Goal: Task Accomplishment & Management: Manage account settings

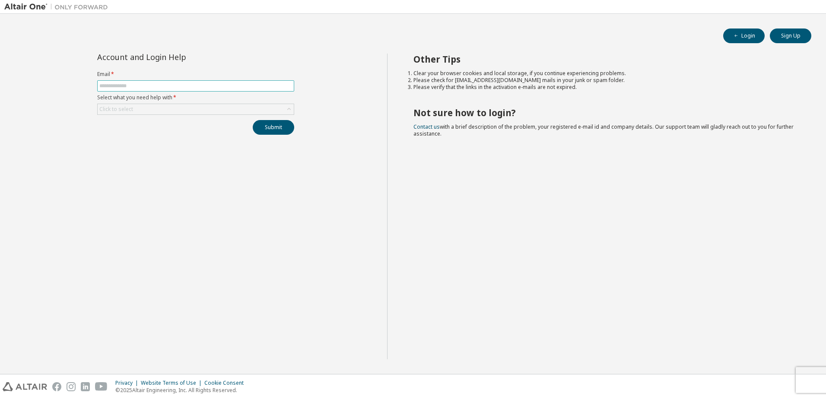
drag, startPoint x: 0, startPoint y: 0, endPoint x: 186, endPoint y: 83, distance: 203.3
click at [186, 83] on input "text" at bounding box center [195, 86] width 193 height 7
type input "**********"
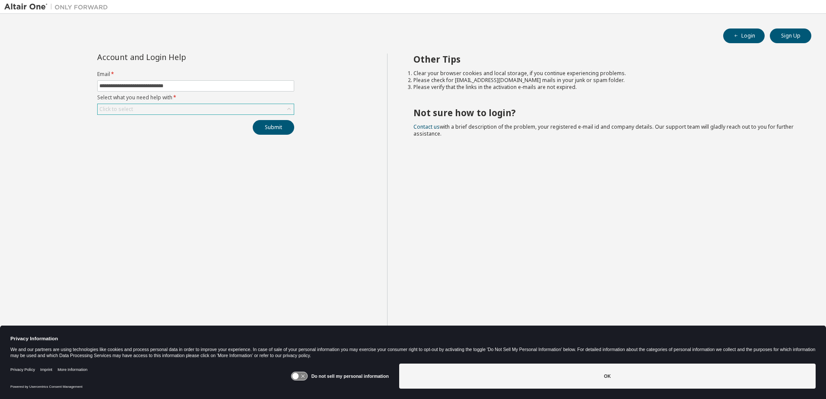
click at [176, 110] on div "Click to select" at bounding box center [196, 109] width 196 height 10
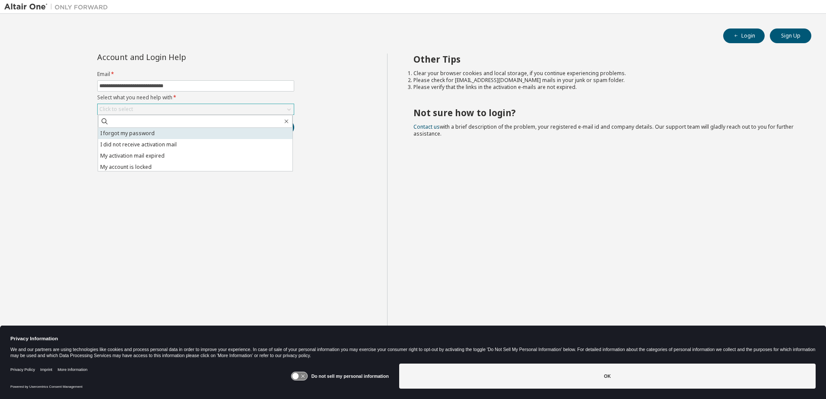
click at [158, 133] on li "I forgot my password" at bounding box center [195, 133] width 194 height 11
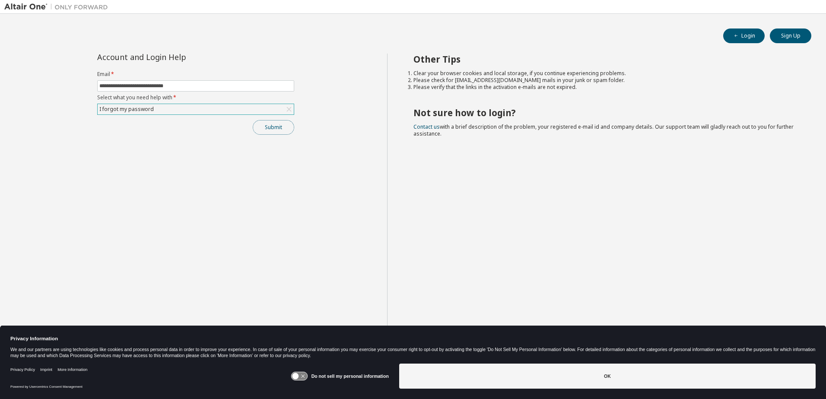
click at [282, 125] on button "Submit" at bounding box center [273, 127] width 41 height 15
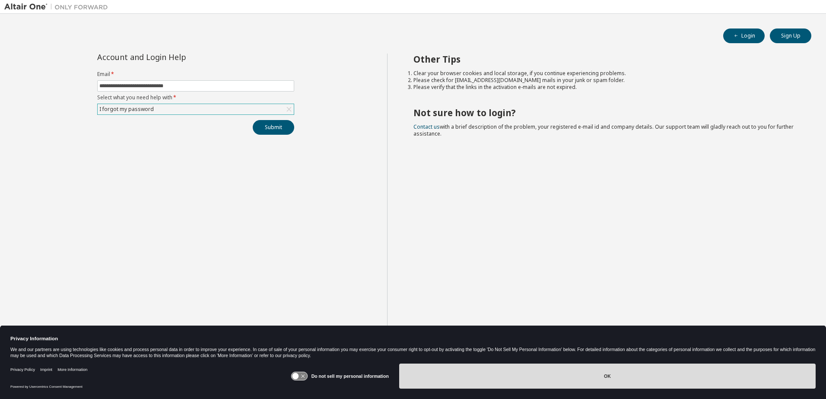
click at [611, 379] on button "OK" at bounding box center [607, 376] width 417 height 25
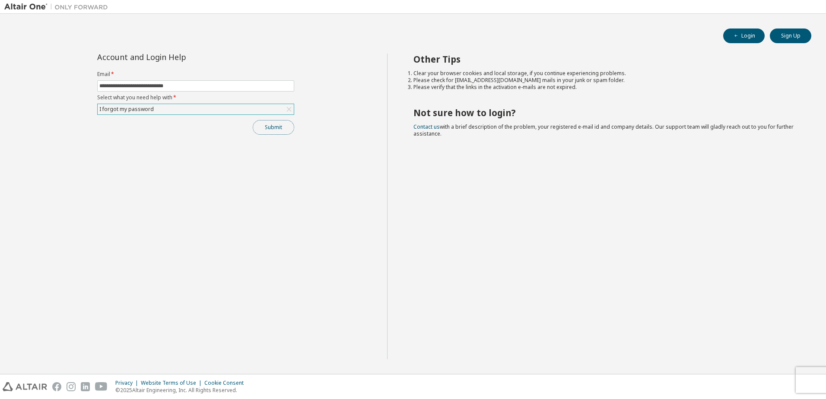
click at [272, 126] on button "Submit" at bounding box center [273, 127] width 41 height 15
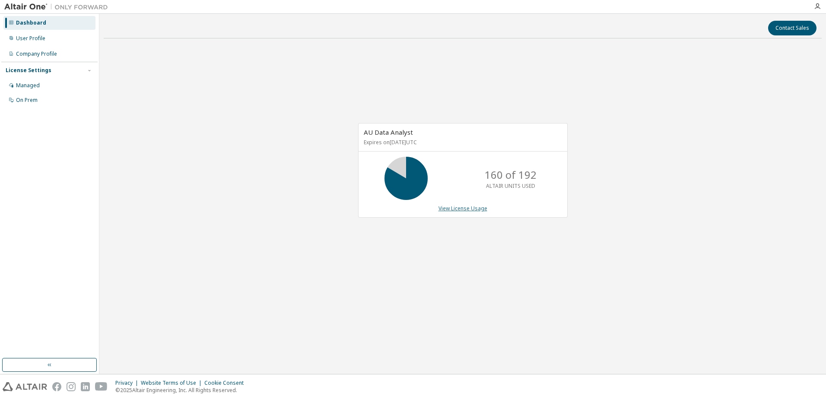
click at [471, 210] on link "View License Usage" at bounding box center [463, 208] width 49 height 7
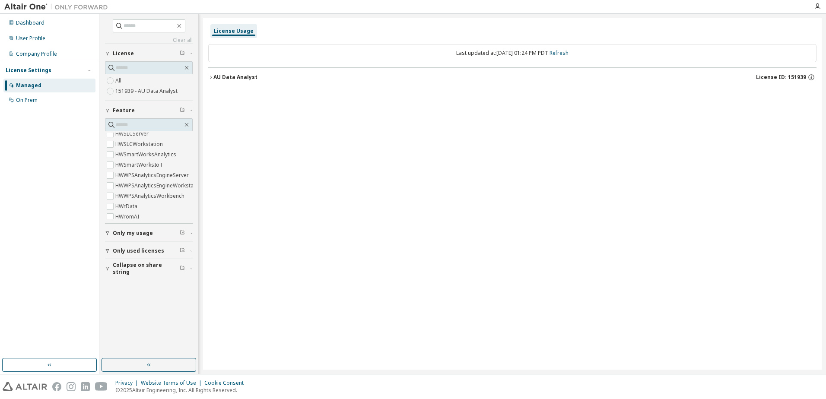
scroll to position [385, 0]
click at [211, 77] on icon "button" at bounding box center [210, 77] width 5 height 5
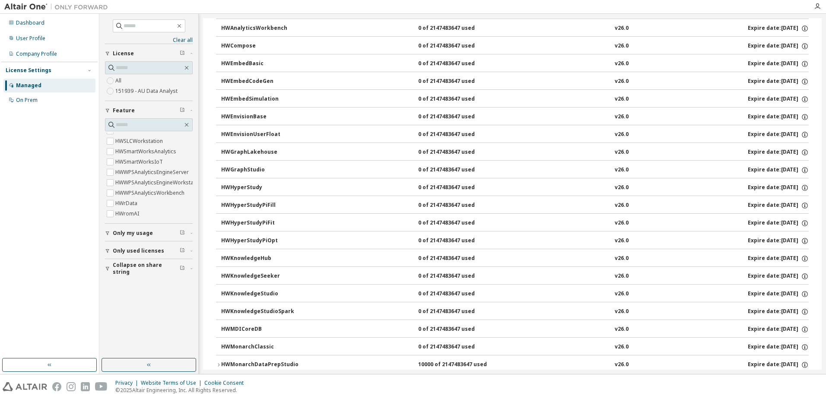
scroll to position [346, 0]
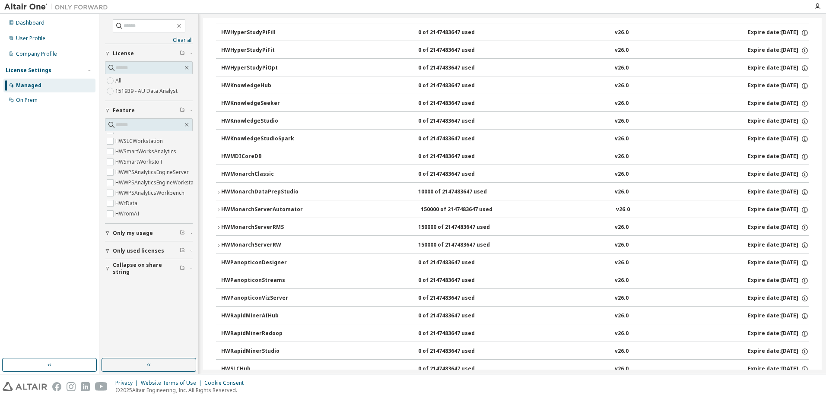
click at [219, 191] on icon "button" at bounding box center [219, 192] width 2 height 3
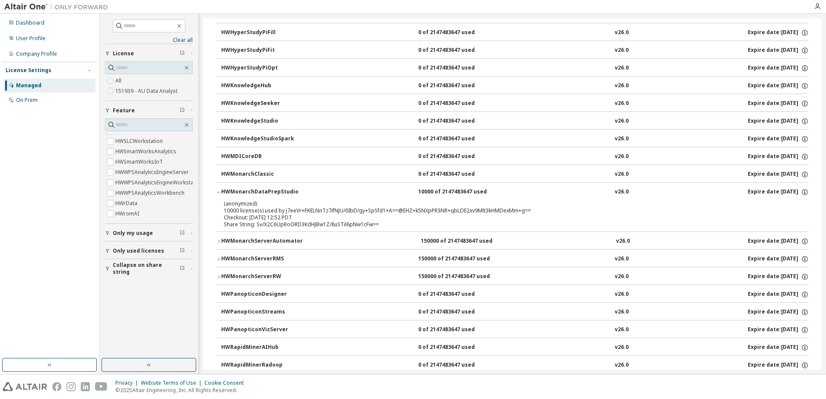
scroll to position [389, 0]
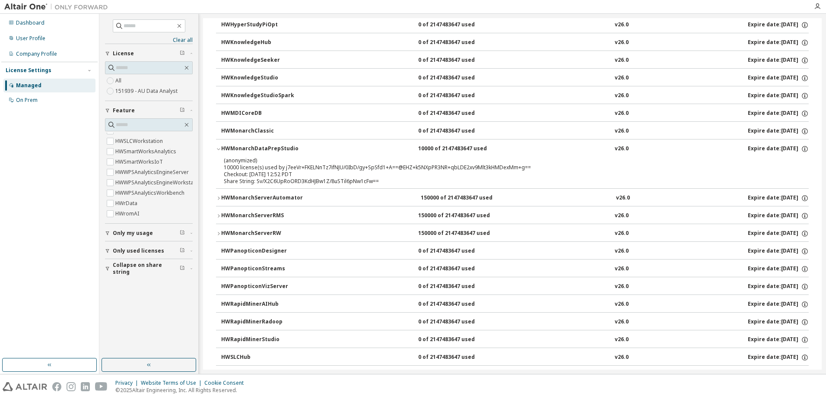
click at [217, 197] on icon "button" at bounding box center [218, 198] width 5 height 5
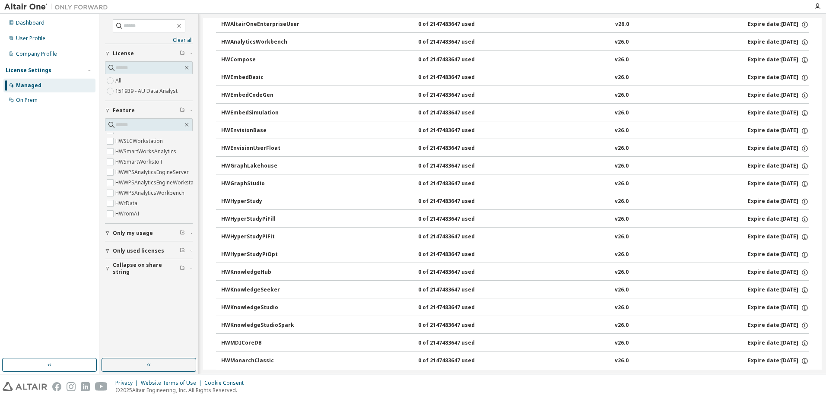
scroll to position [0, 0]
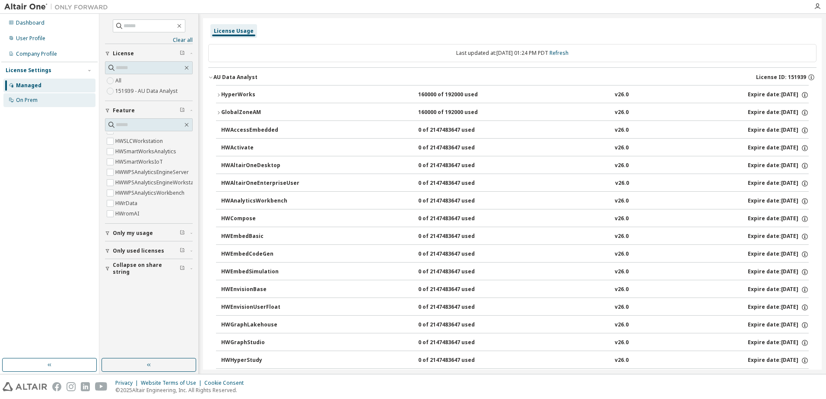
click at [27, 100] on div "On Prem" at bounding box center [27, 100] width 22 height 7
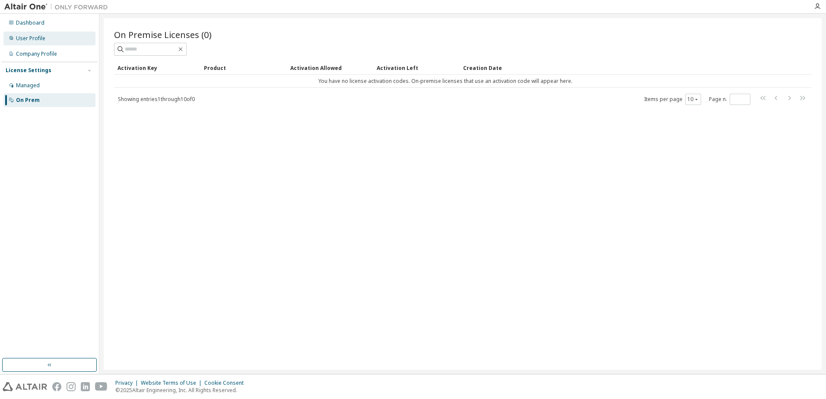
click at [40, 38] on div "User Profile" at bounding box center [30, 38] width 29 height 7
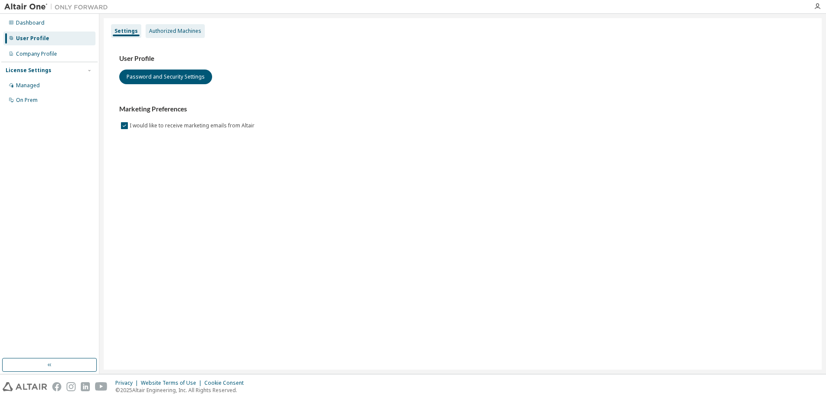
click at [177, 32] on div "Authorized Machines" at bounding box center [175, 31] width 52 height 7
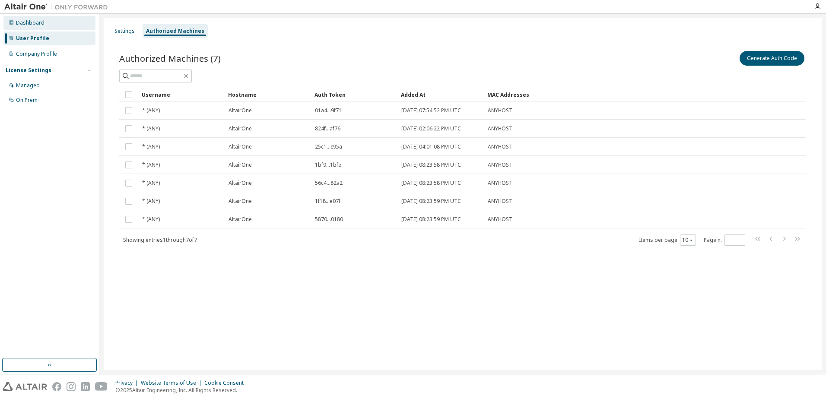
click at [30, 21] on div "Dashboard" at bounding box center [30, 22] width 29 height 7
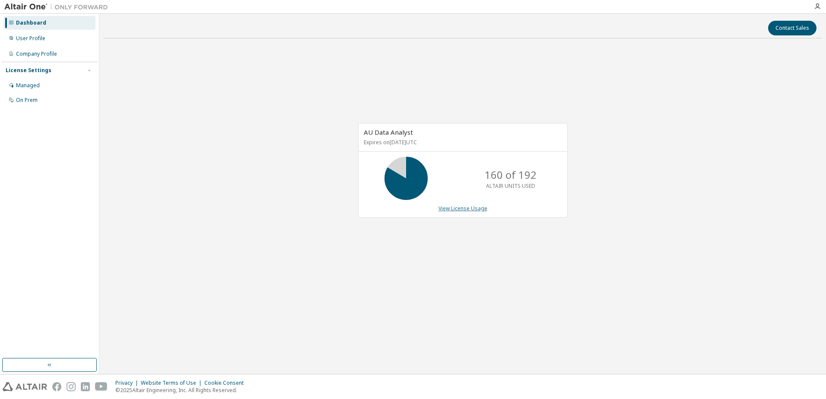
click at [454, 207] on link "View License Usage" at bounding box center [463, 208] width 49 height 7
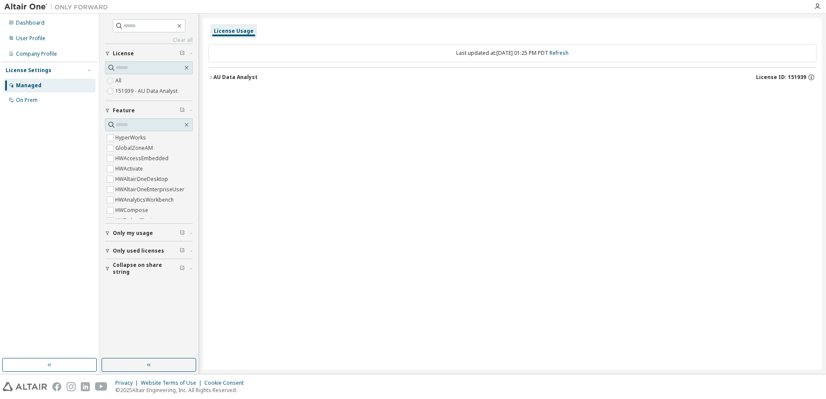
click at [132, 250] on span "Only used licenses" at bounding box center [138, 251] width 51 height 7
click at [210, 79] on icon "button" at bounding box center [210, 77] width 5 height 5
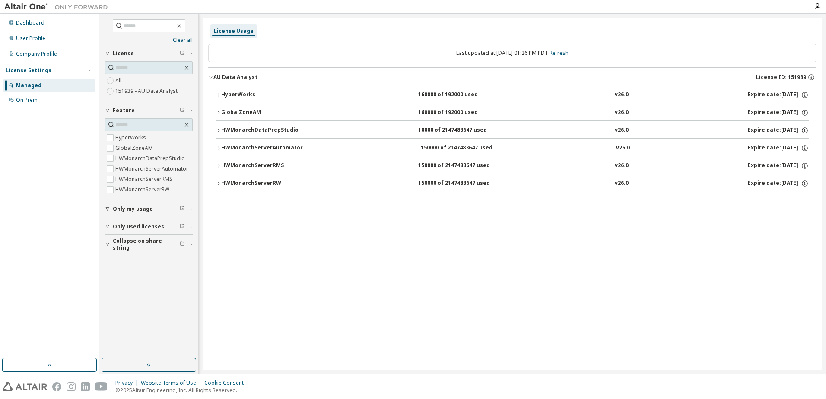
click at [219, 130] on icon "button" at bounding box center [219, 130] width 2 height 3
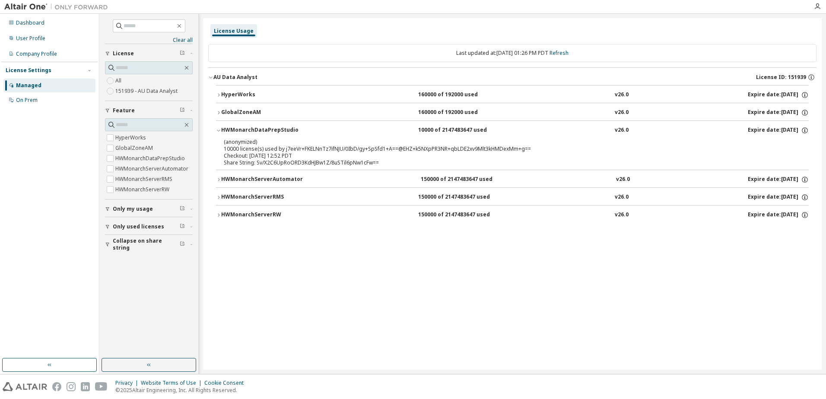
click at [218, 95] on icon "button" at bounding box center [218, 94] width 5 height 5
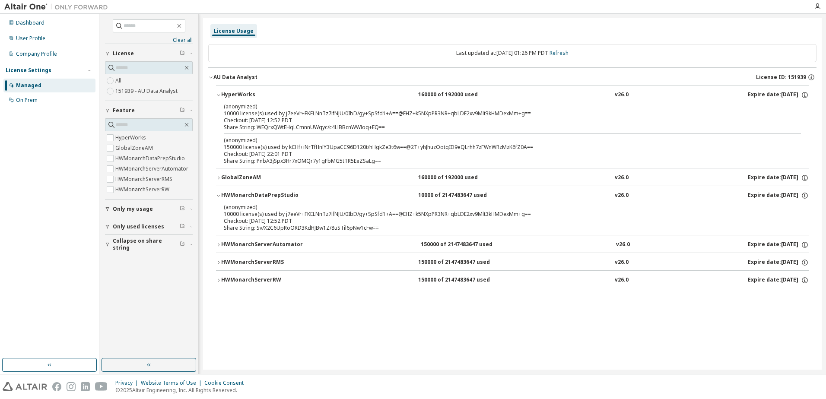
click at [220, 95] on icon "button" at bounding box center [218, 94] width 5 height 5
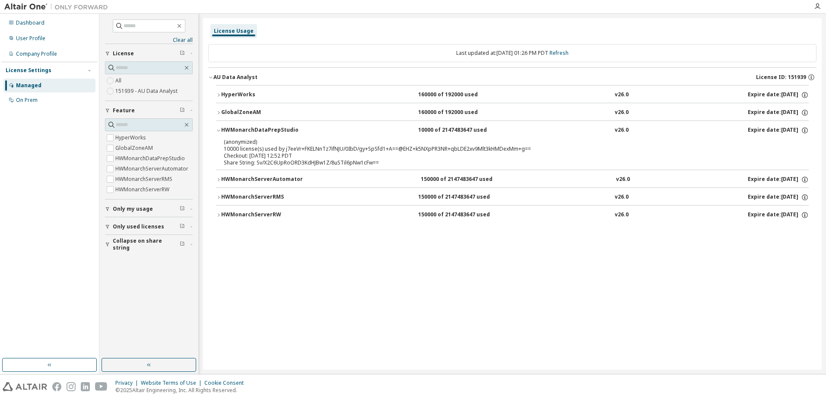
click at [220, 109] on button "GlobalZoneAM 160000 of 192000 used v26.0 Expire date: 2026-06-07" at bounding box center [512, 112] width 593 height 19
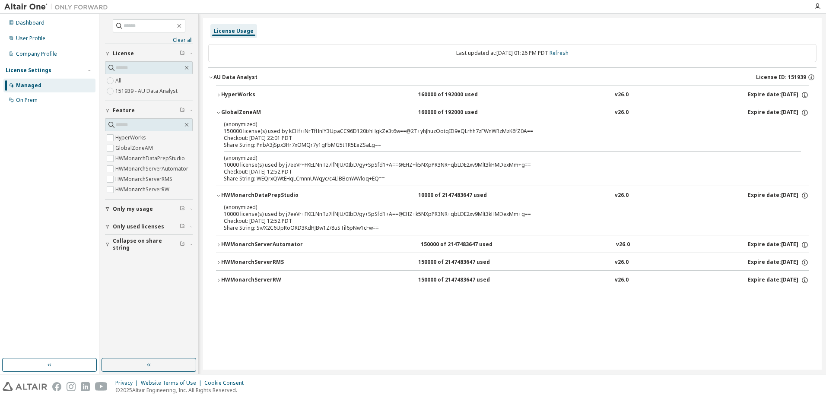
click at [220, 109] on button "GlobalZoneAM 160000 of 192000 used v26.0 Expire date: 2026-06-07" at bounding box center [512, 112] width 593 height 19
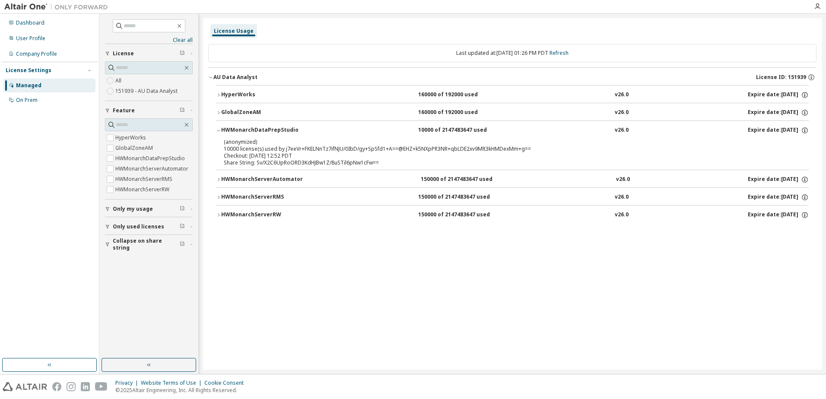
click at [111, 209] on div "button" at bounding box center [109, 209] width 8 height 5
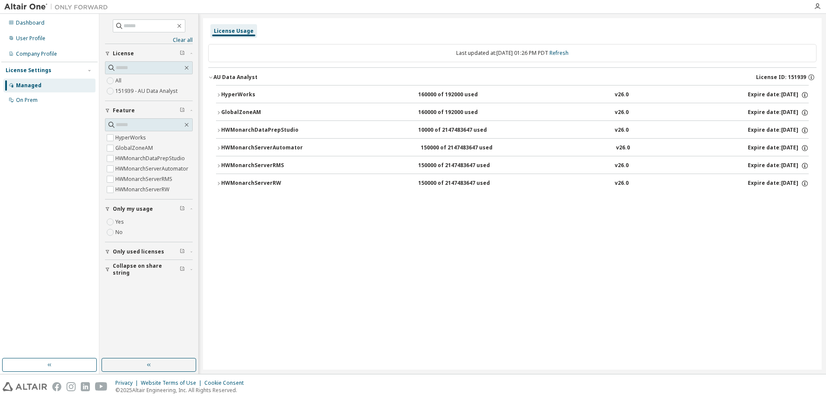
click at [108, 209] on icon "button" at bounding box center [107, 209] width 5 height 5
click at [109, 245] on icon "button" at bounding box center [107, 244] width 5 height 5
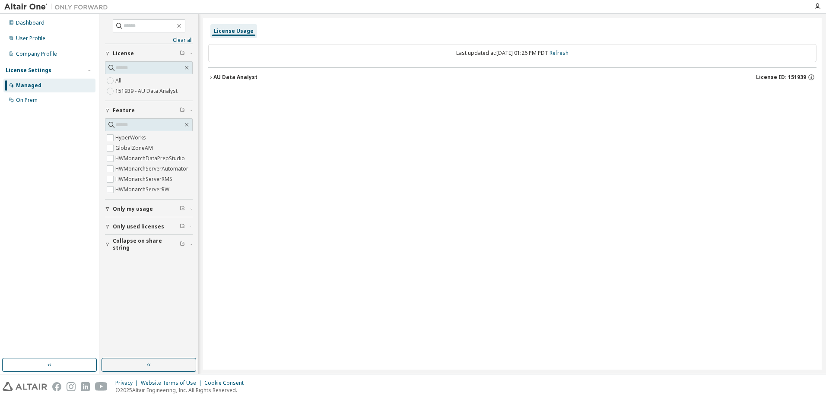
click at [213, 76] on icon "button" at bounding box center [210, 77] width 5 height 5
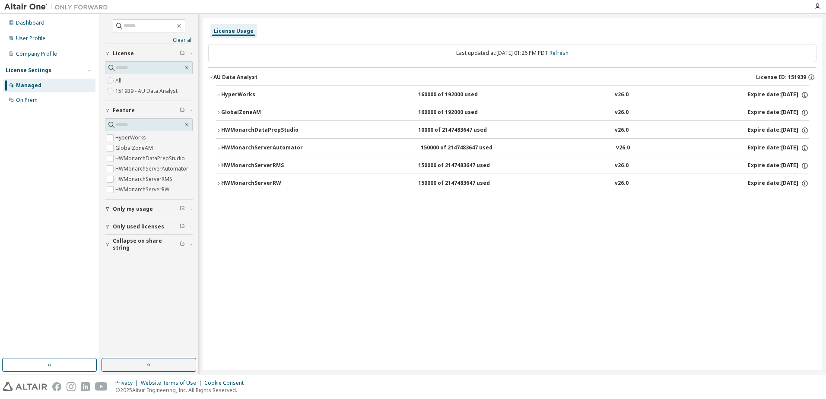
click at [218, 111] on icon "button" at bounding box center [218, 112] width 5 height 5
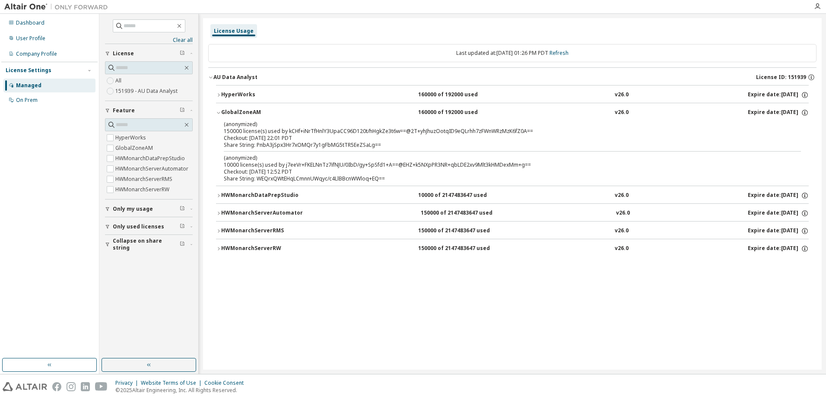
click at [218, 111] on icon "button" at bounding box center [218, 112] width 5 height 5
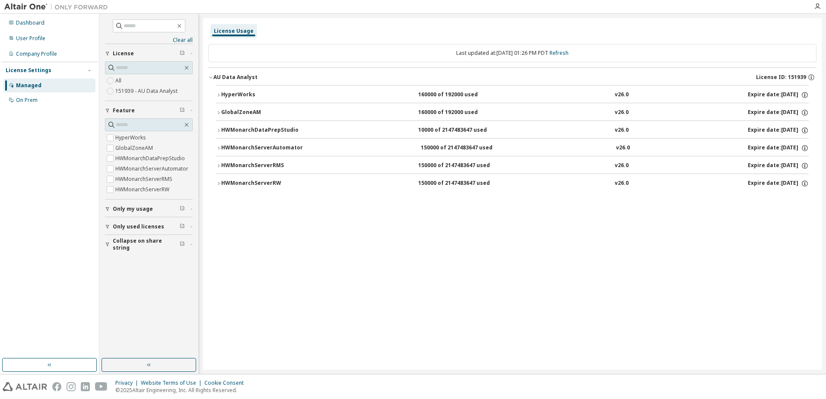
click at [219, 130] on icon "button" at bounding box center [218, 130] width 5 height 5
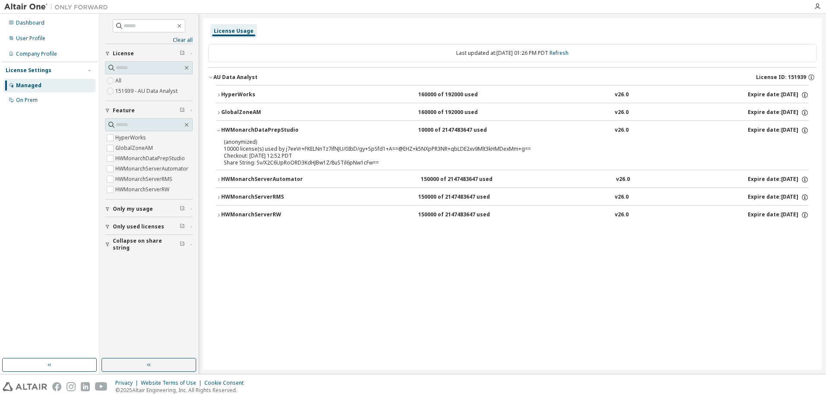
click at [219, 130] on icon "button" at bounding box center [218, 130] width 5 height 5
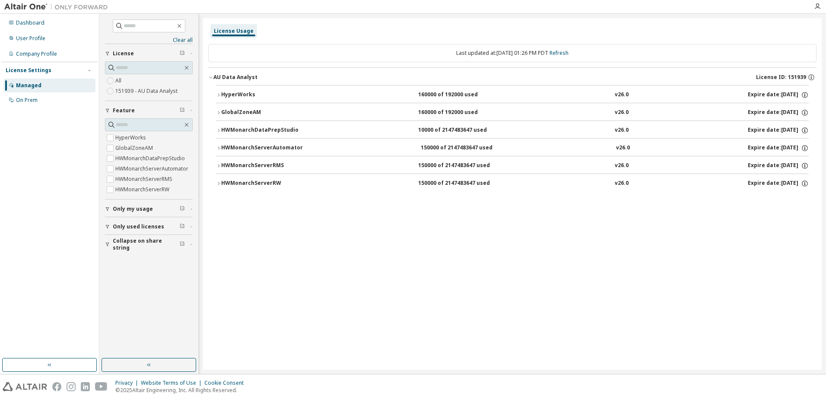
click at [218, 112] on icon "button" at bounding box center [218, 112] width 5 height 5
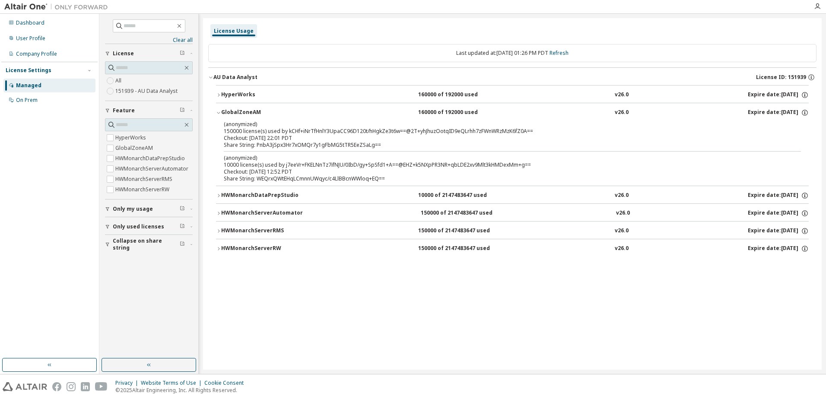
click at [219, 112] on icon "button" at bounding box center [218, 112] width 5 height 5
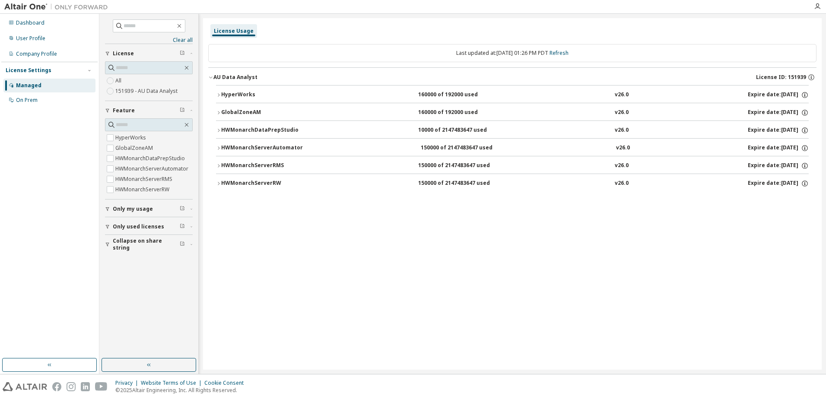
click at [220, 94] on icon "button" at bounding box center [218, 94] width 5 height 5
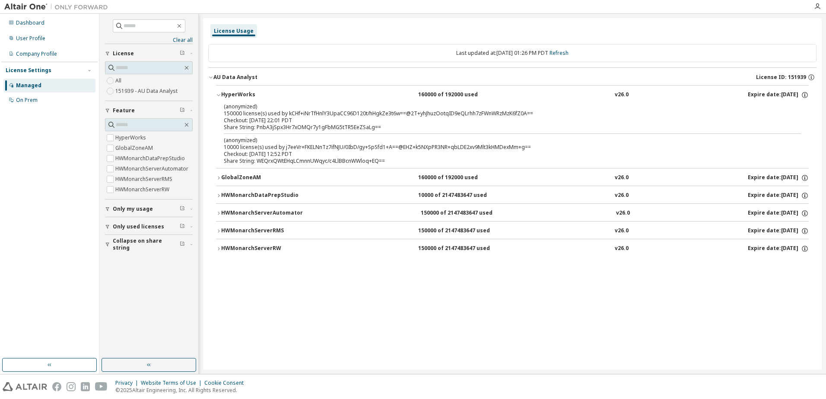
click at [220, 94] on icon "button" at bounding box center [218, 94] width 5 height 5
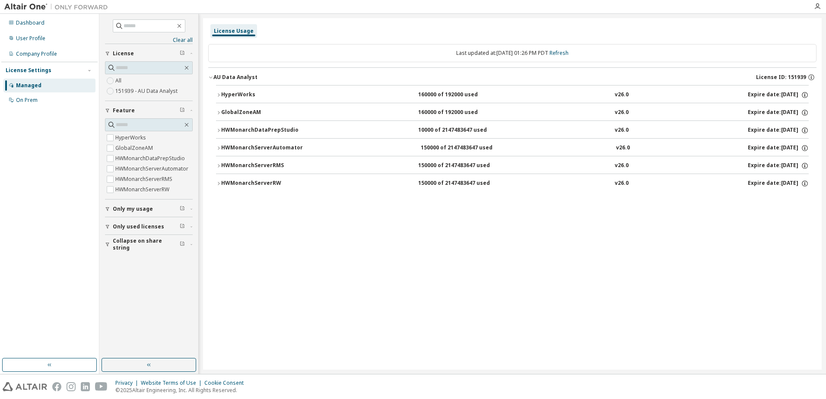
click at [220, 145] on button "HWMonarchServerAutomator 150000 of 2147483647 used v26.0 Expire date: 2026-06-07" at bounding box center [512, 148] width 593 height 19
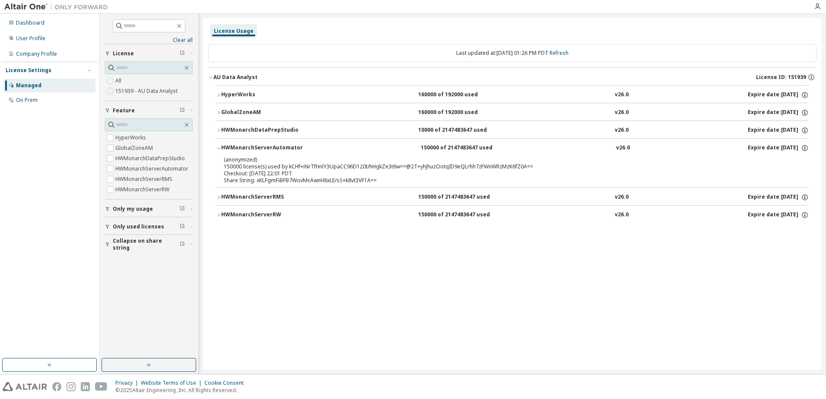
click at [220, 146] on icon "button" at bounding box center [218, 148] width 5 height 5
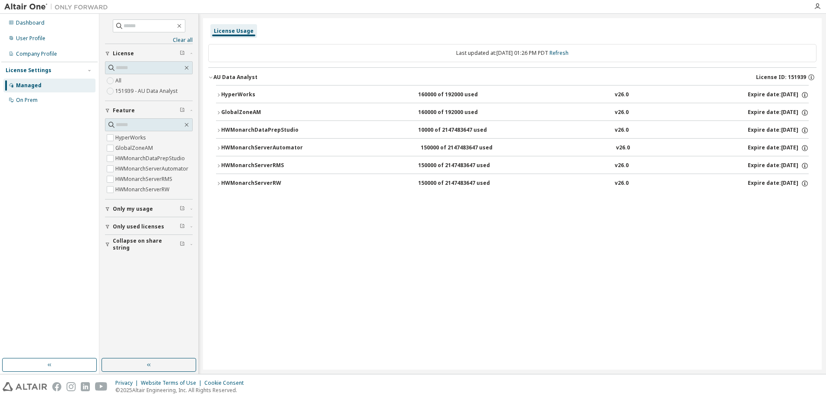
click at [220, 127] on button "HWMonarchDataPrepStudio 10000 of 2147483647 used v26.0 Expire date: 2026-06-07" at bounding box center [512, 130] width 593 height 19
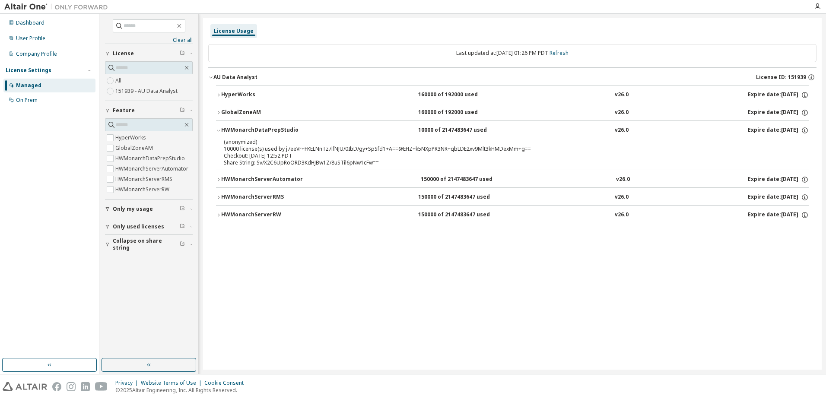
click at [220, 111] on icon "button" at bounding box center [218, 112] width 5 height 5
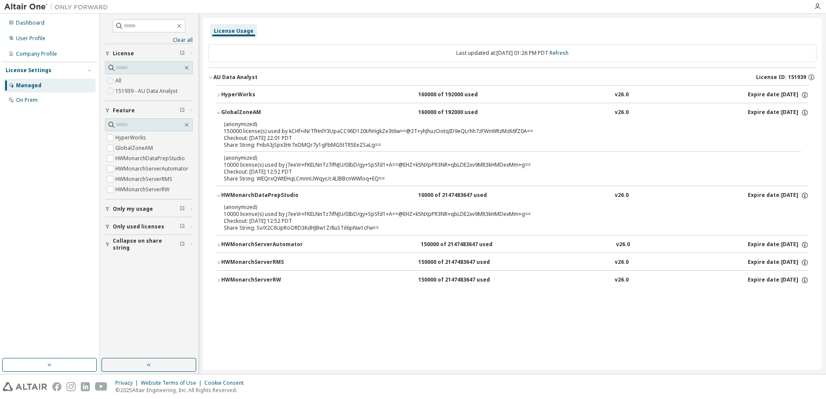
click at [219, 96] on icon "button" at bounding box center [218, 94] width 5 height 5
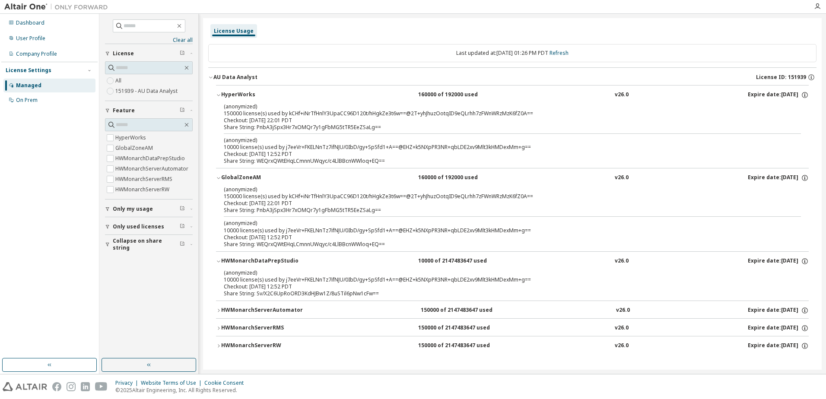
click at [221, 310] on div "HWMonarchServerAutomator" at bounding box center [262, 311] width 82 height 8
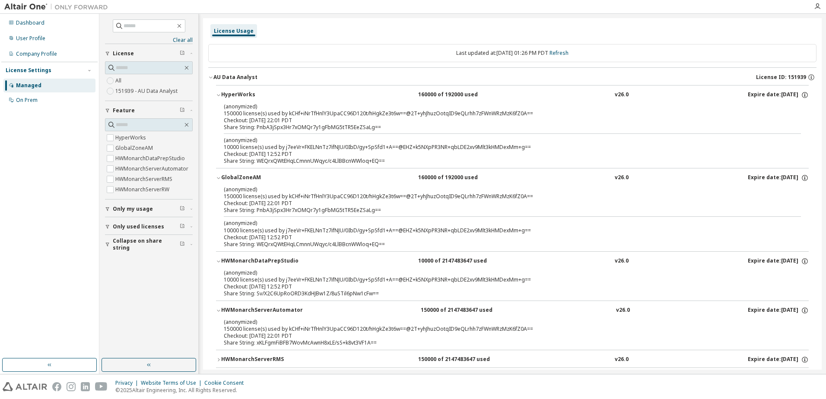
scroll to position [31, 0]
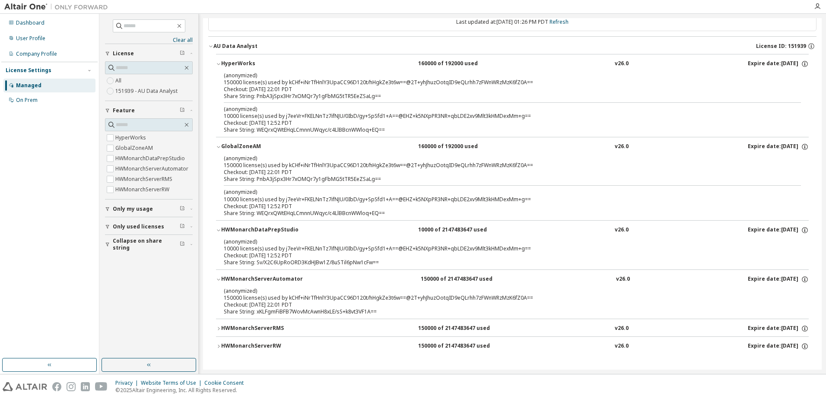
click at [220, 330] on icon "button" at bounding box center [218, 328] width 5 height 5
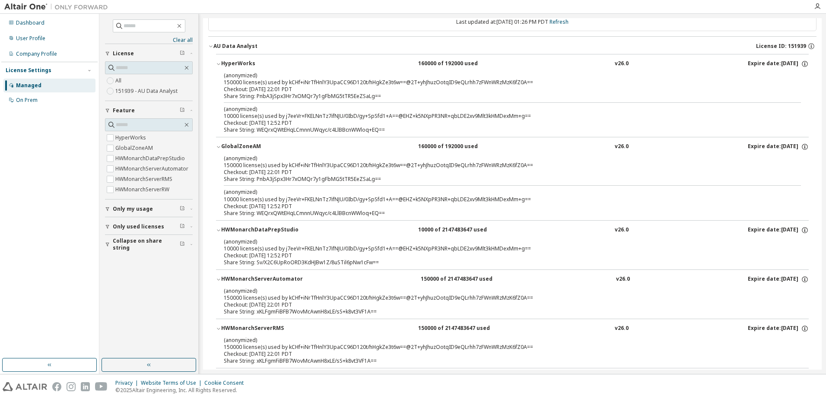
scroll to position [63, 0]
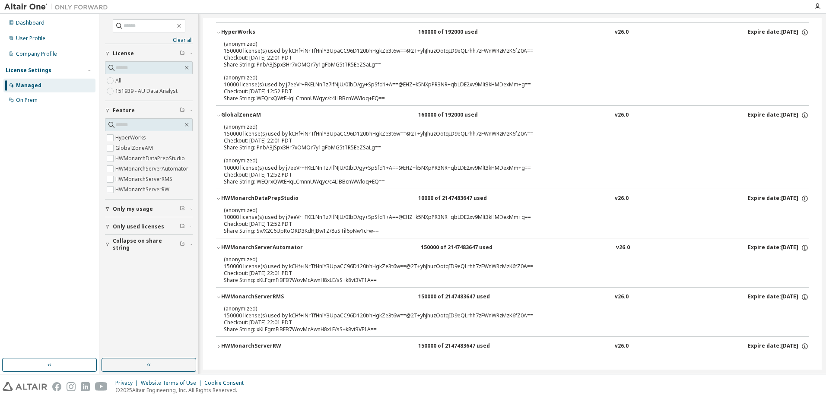
click at [218, 346] on icon "button" at bounding box center [218, 346] width 5 height 5
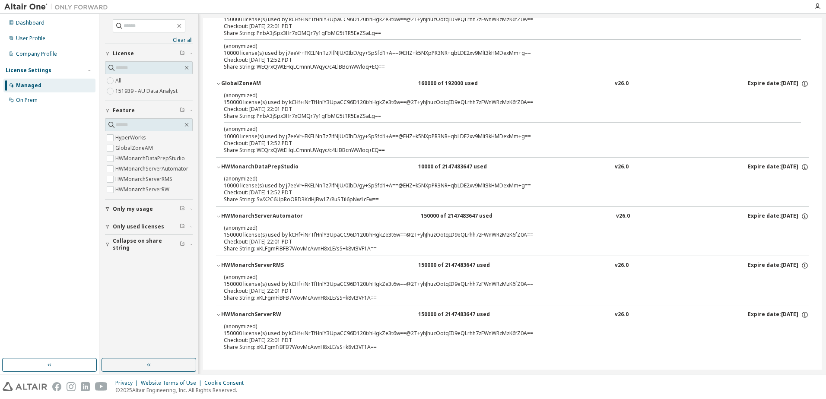
scroll to position [0, 0]
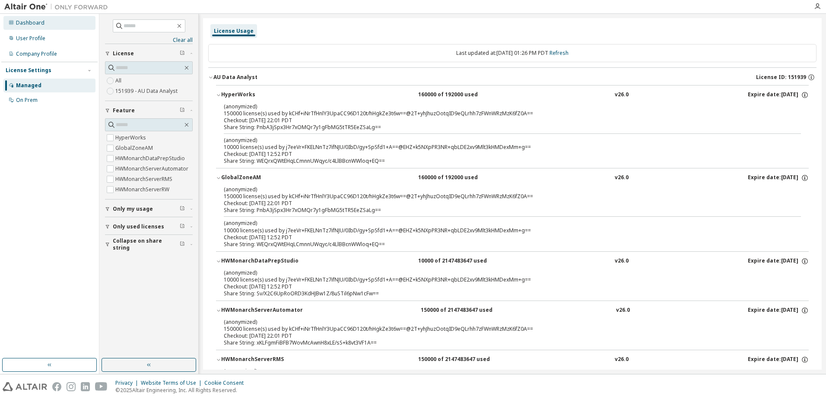
click at [43, 24] on div "Dashboard" at bounding box center [30, 22] width 29 height 7
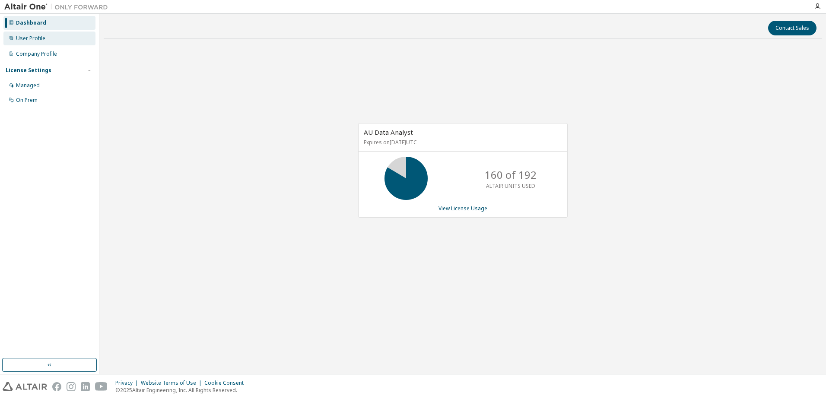
click at [35, 38] on div "User Profile" at bounding box center [30, 38] width 29 height 7
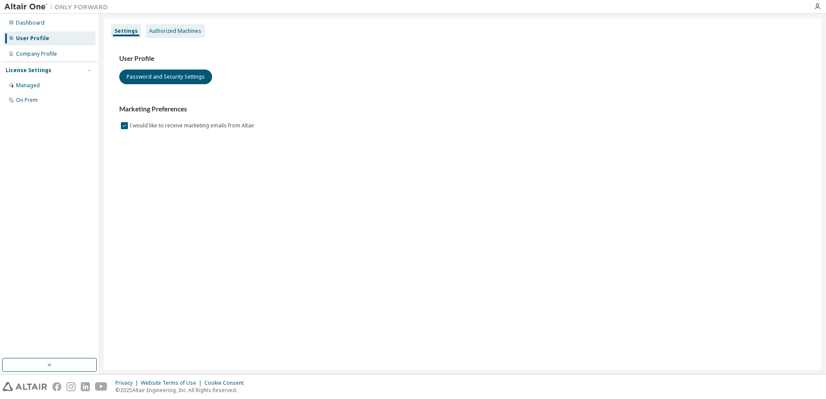
click at [173, 35] on div "Authorized Machines" at bounding box center [175, 31] width 59 height 14
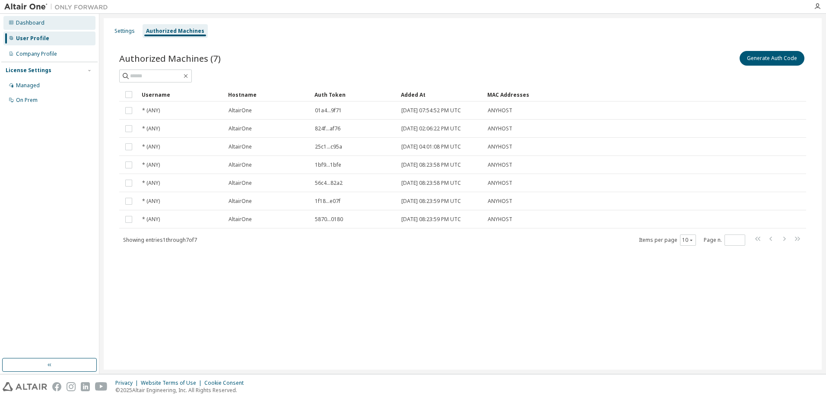
click at [36, 19] on div "Dashboard" at bounding box center [49, 23] width 92 height 14
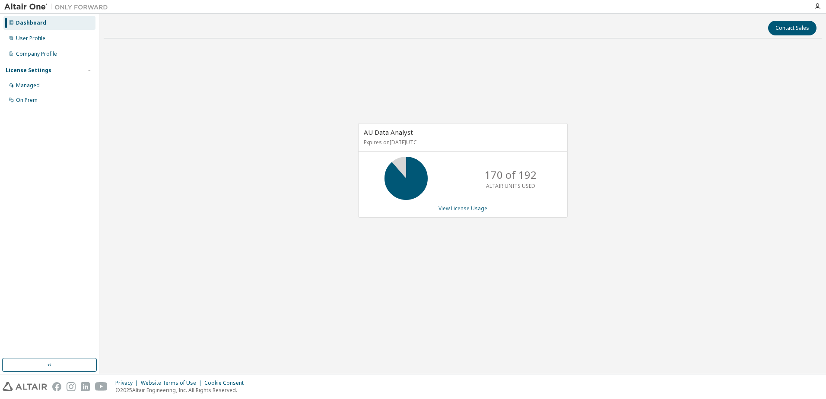
click at [454, 208] on link "View License Usage" at bounding box center [463, 208] width 49 height 7
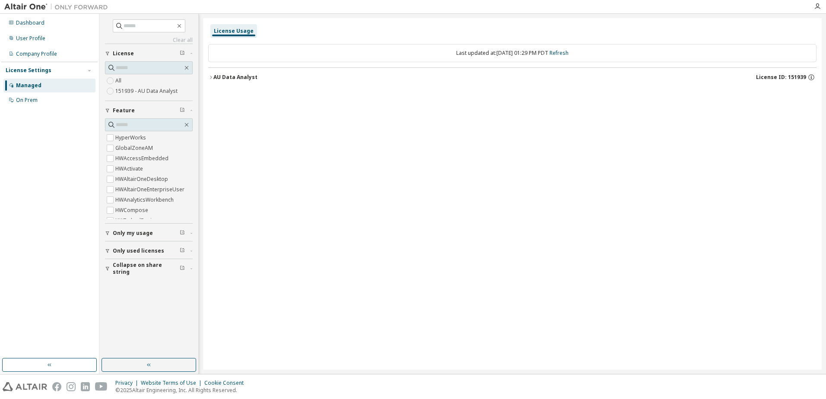
click at [116, 232] on span "Only my usage" at bounding box center [133, 233] width 40 height 7
click at [237, 77] on div "AU Data Analyst" at bounding box center [235, 77] width 44 height 7
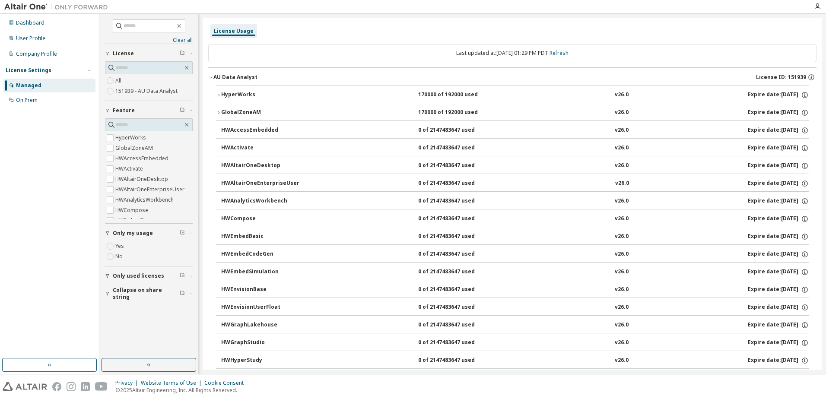
click at [127, 278] on span "Only used licenses" at bounding box center [138, 276] width 51 height 7
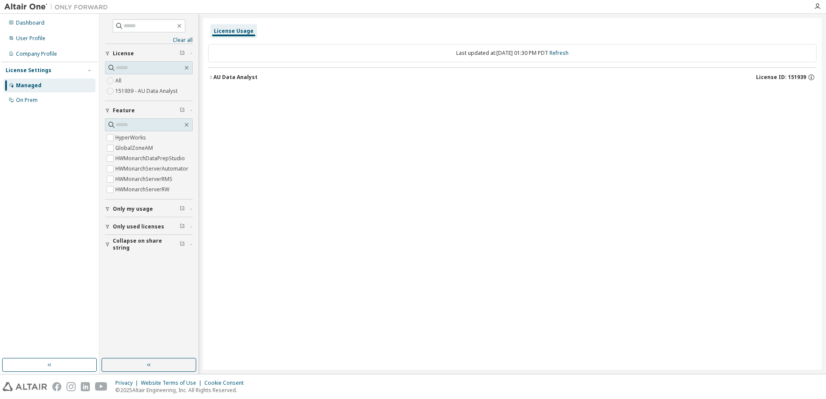
click at [210, 76] on icon "button" at bounding box center [210, 77] width 5 height 5
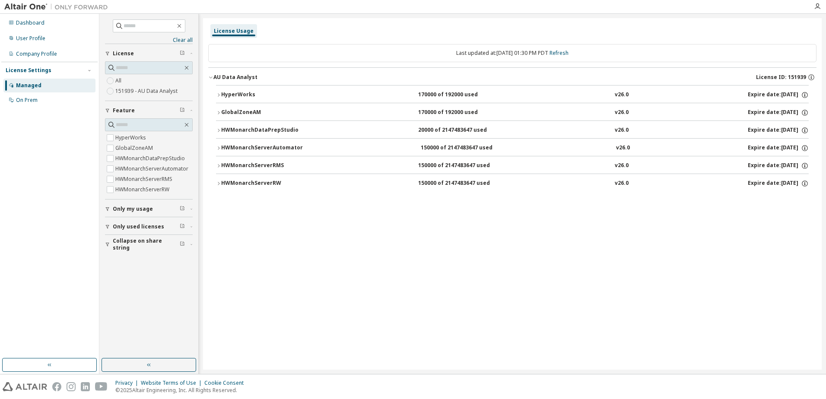
click at [220, 111] on icon "button" at bounding box center [218, 112] width 5 height 5
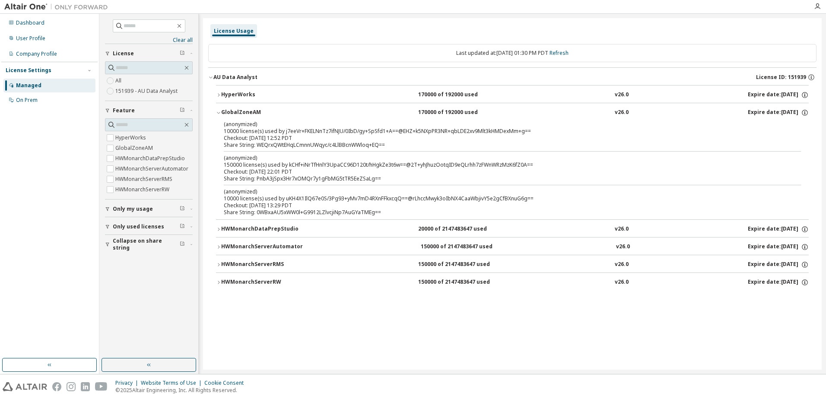
click at [220, 112] on icon "button" at bounding box center [218, 112] width 5 height 5
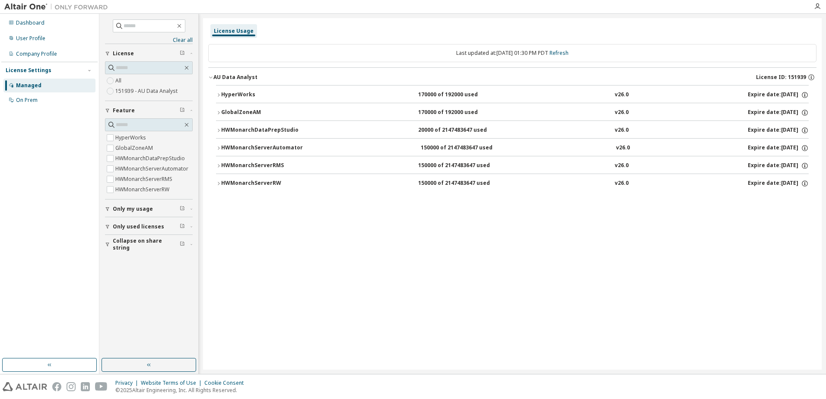
click at [219, 95] on icon "button" at bounding box center [218, 94] width 5 height 5
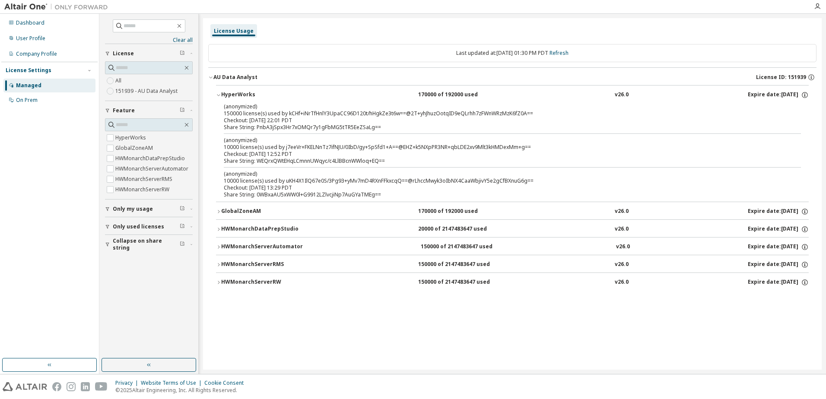
click at [219, 95] on icon "button" at bounding box center [218, 94] width 5 height 5
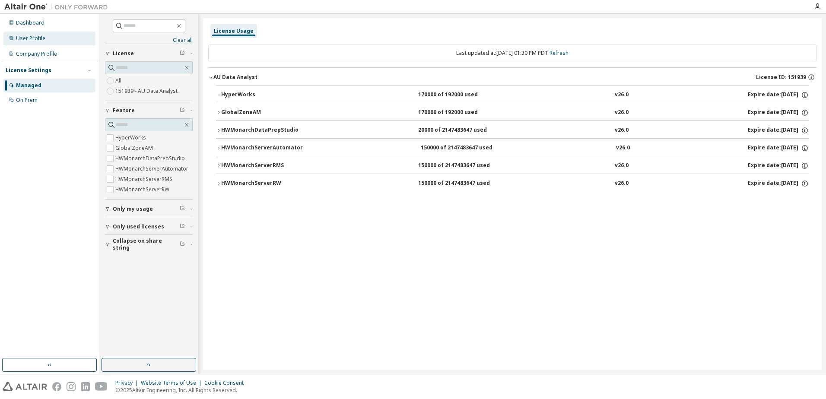
click at [32, 38] on div "User Profile" at bounding box center [30, 38] width 29 height 7
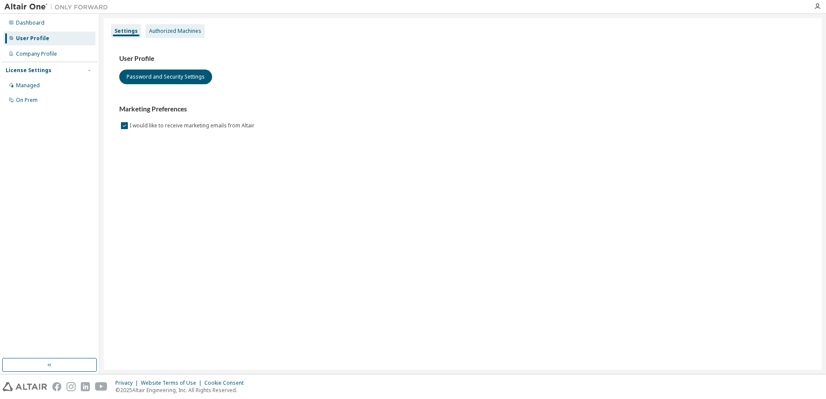
click at [194, 35] on div "Authorized Machines" at bounding box center [175, 31] width 59 height 14
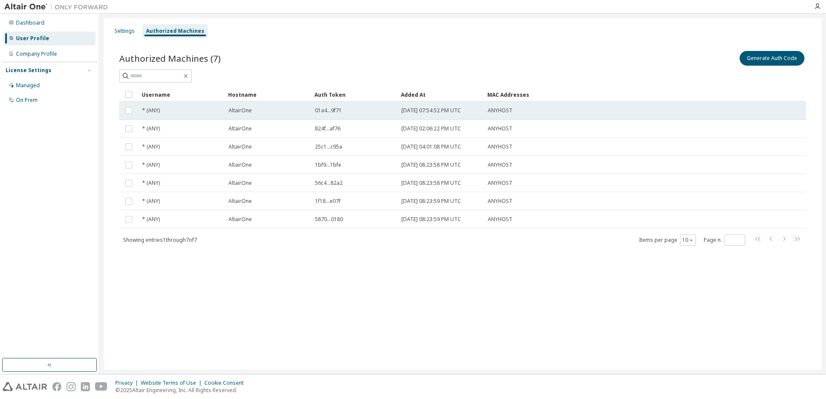
click at [198, 115] on td "* (ANY)" at bounding box center [181, 111] width 86 height 18
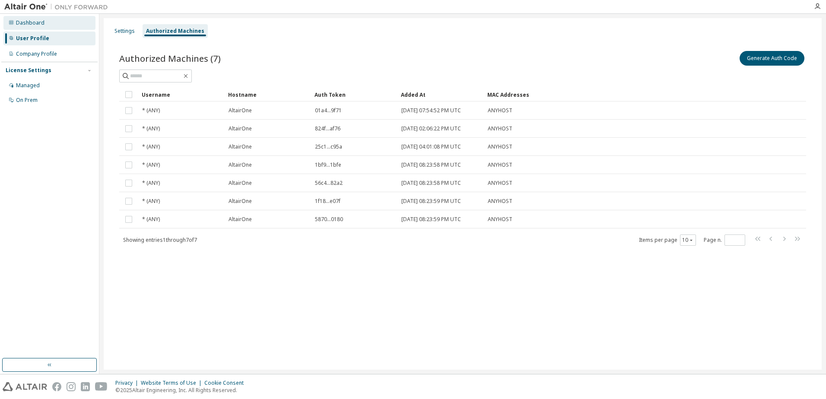
click at [36, 20] on div "Dashboard" at bounding box center [30, 22] width 29 height 7
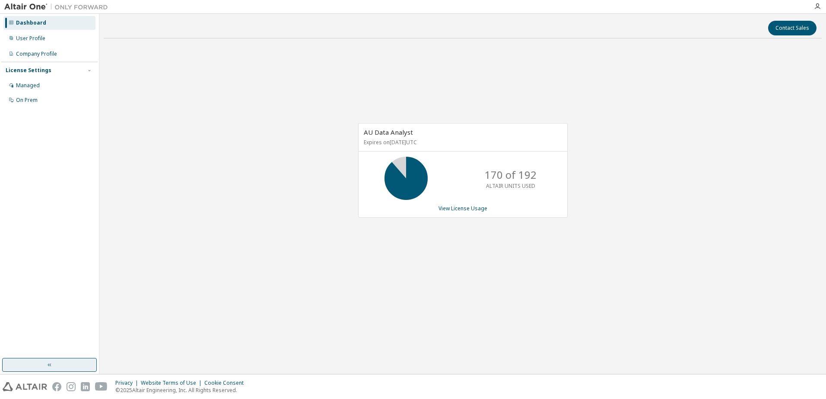
click at [47, 363] on icon "button" at bounding box center [49, 365] width 7 height 7
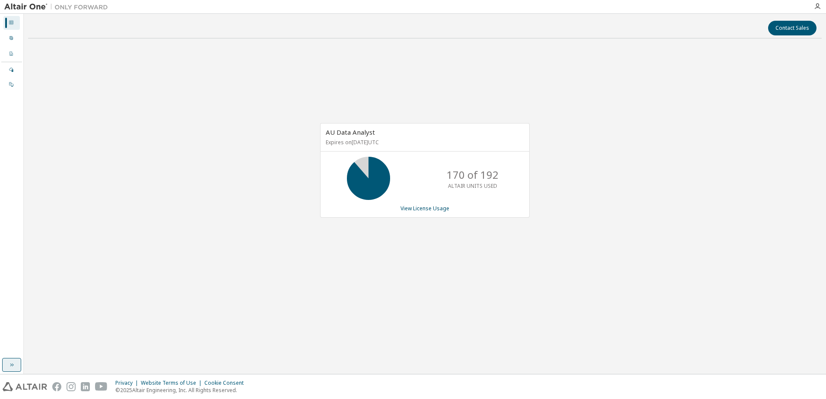
click at [13, 365] on icon "button" at bounding box center [11, 365] width 3 height 3
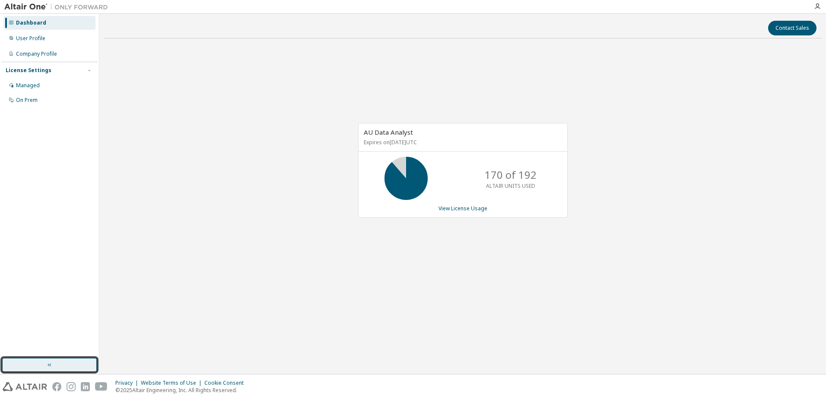
click at [19, 4] on img at bounding box center [58, 7] width 108 height 9
click at [818, 4] on icon "button" at bounding box center [817, 6] width 7 height 7
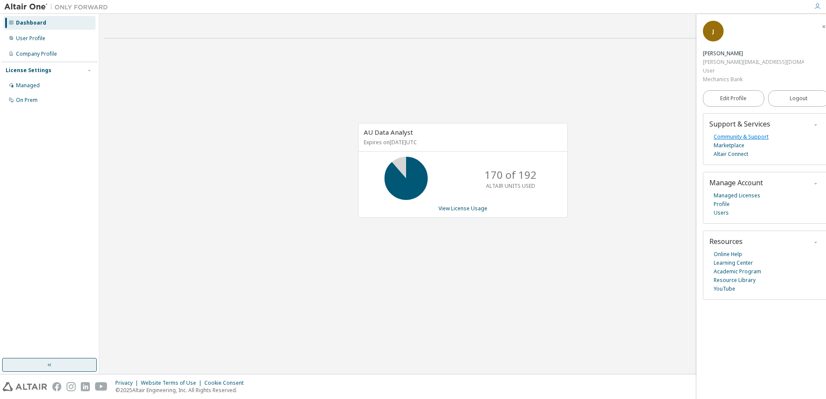
click at [760, 133] on link "Community & Support" at bounding box center [741, 137] width 55 height 9
click at [467, 210] on link "View License Usage" at bounding box center [463, 208] width 49 height 7
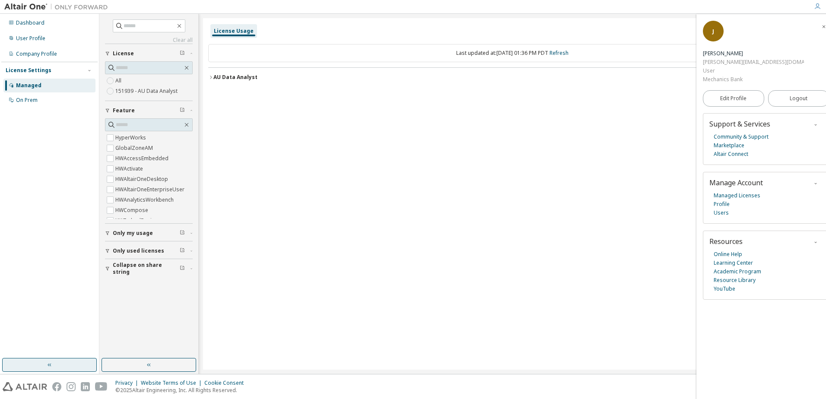
click at [210, 76] on icon "button" at bounding box center [210, 77] width 5 height 5
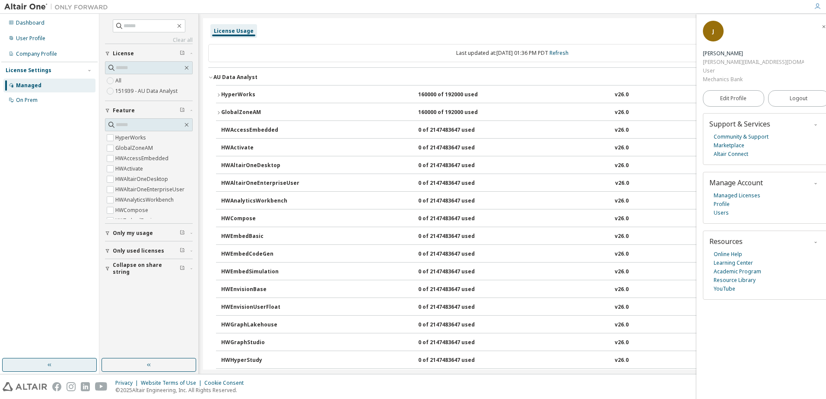
click at [219, 95] on icon "button" at bounding box center [218, 94] width 5 height 5
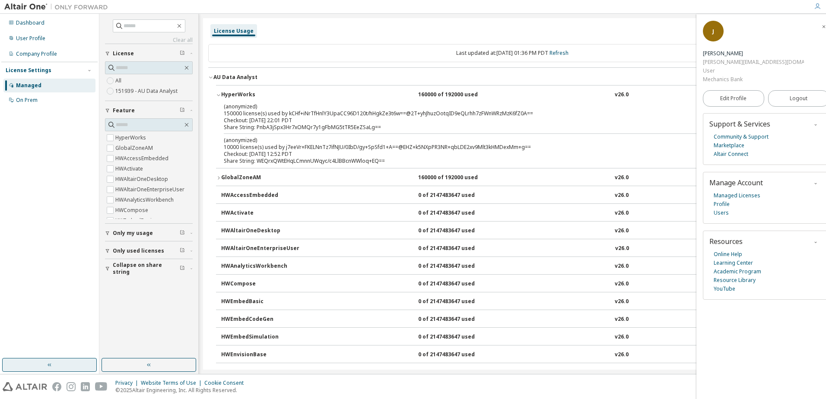
click at [219, 178] on icon "button" at bounding box center [218, 177] width 5 height 5
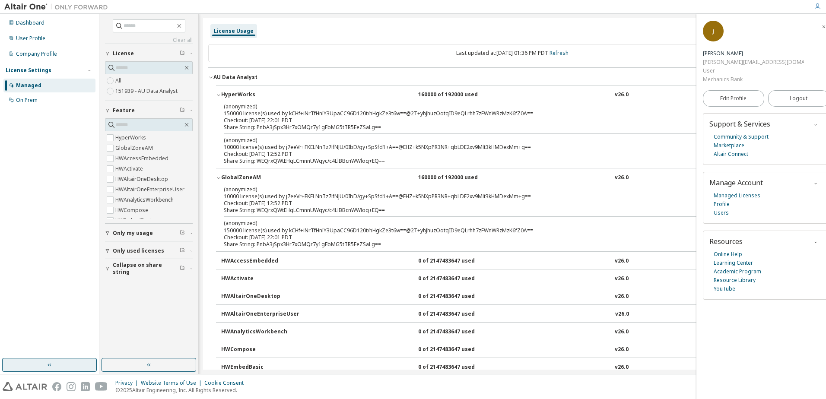
click at [819, 8] on icon "button" at bounding box center [817, 6] width 7 height 7
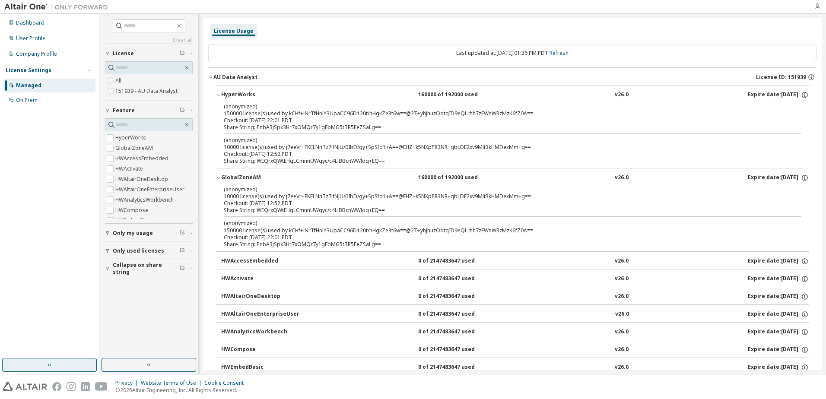
click at [817, 5] on icon "button" at bounding box center [817, 6] width 7 height 7
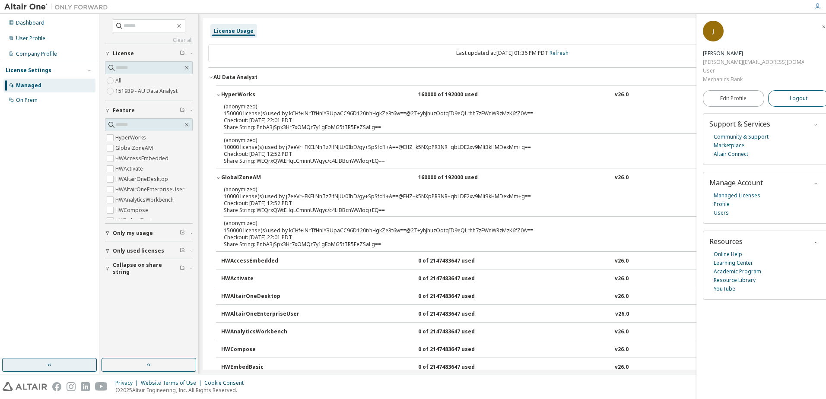
click at [799, 90] on button "Logout" at bounding box center [798, 98] width 61 height 16
